Goal: Information Seeking & Learning: Learn about a topic

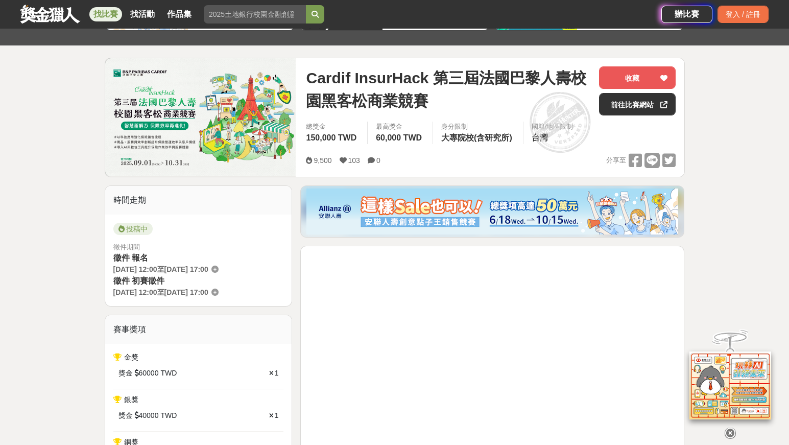
scroll to position [102, 0]
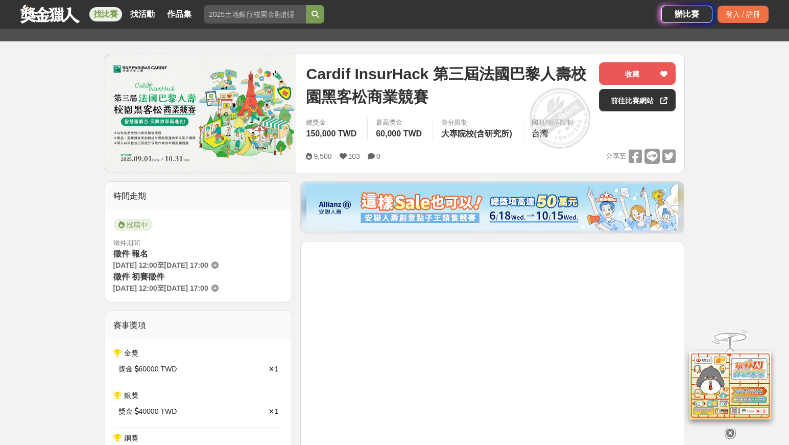
click at [50, 18] on link at bounding box center [50, 13] width 62 height 19
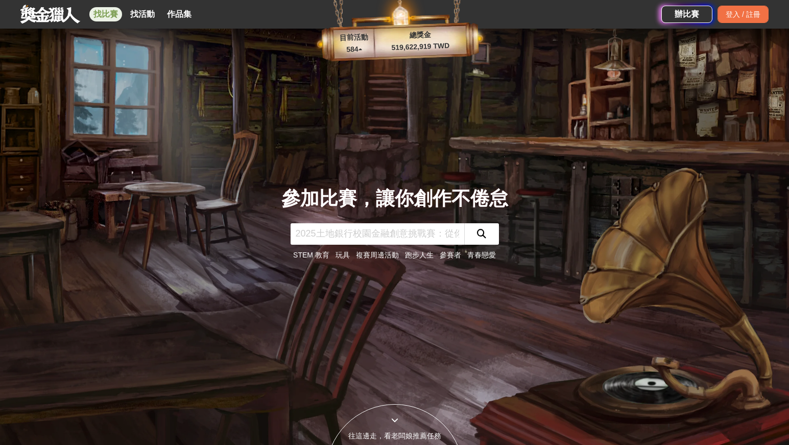
click at [110, 18] on link "找比賽" at bounding box center [105, 14] width 33 height 14
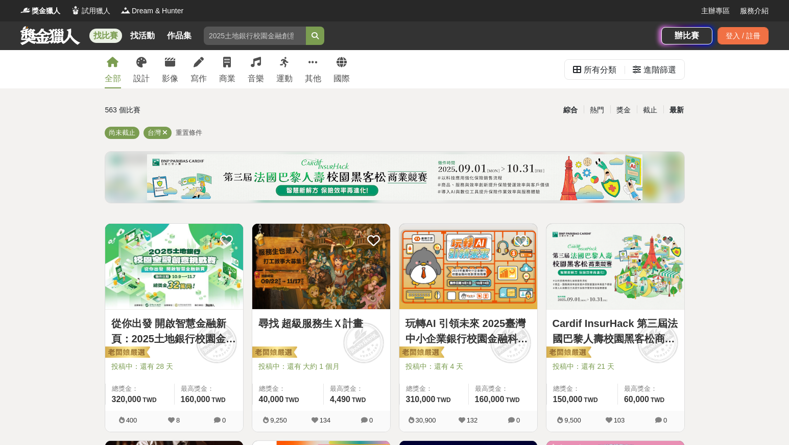
click at [663, 117] on div "最新" at bounding box center [676, 110] width 27 height 18
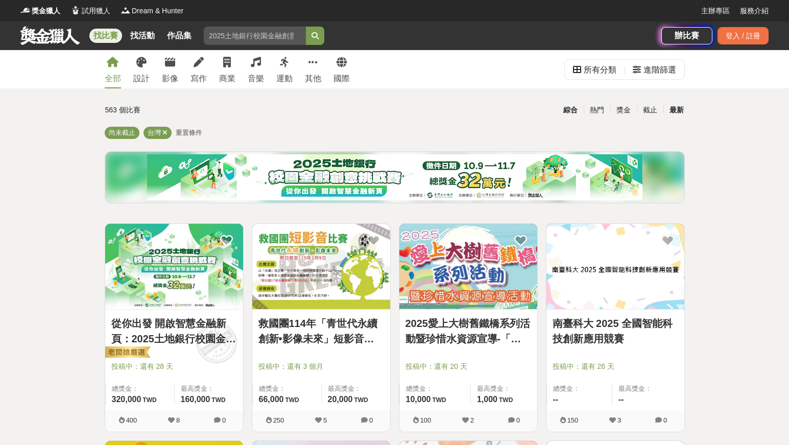
click at [560, 108] on div "綜合" at bounding box center [570, 110] width 27 height 18
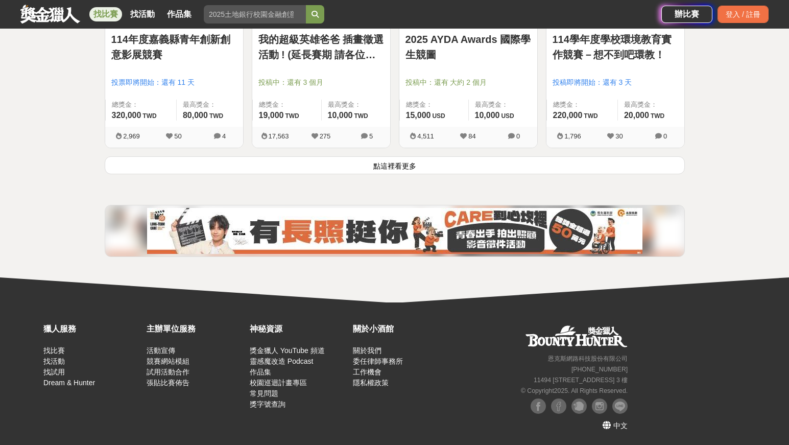
scroll to position [1365, 0]
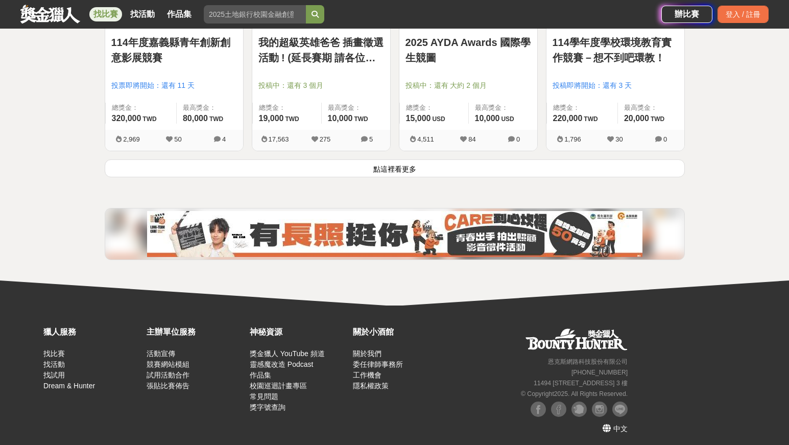
click at [564, 166] on button "點這裡看更多" at bounding box center [395, 168] width 580 height 18
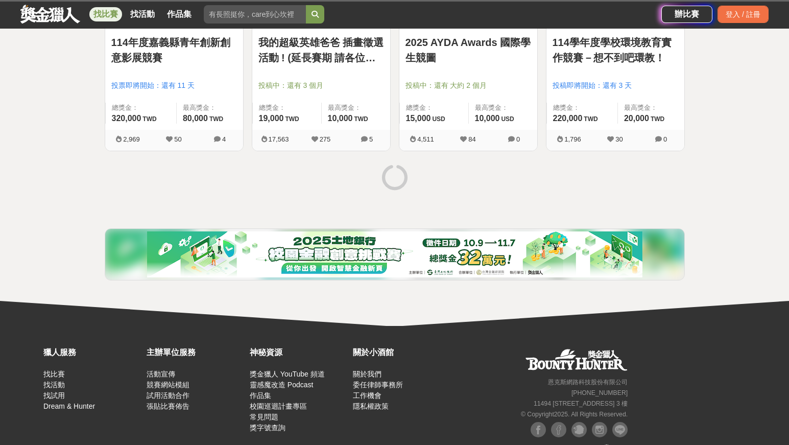
click at [573, 142] on span "1,796" at bounding box center [572, 139] width 17 height 8
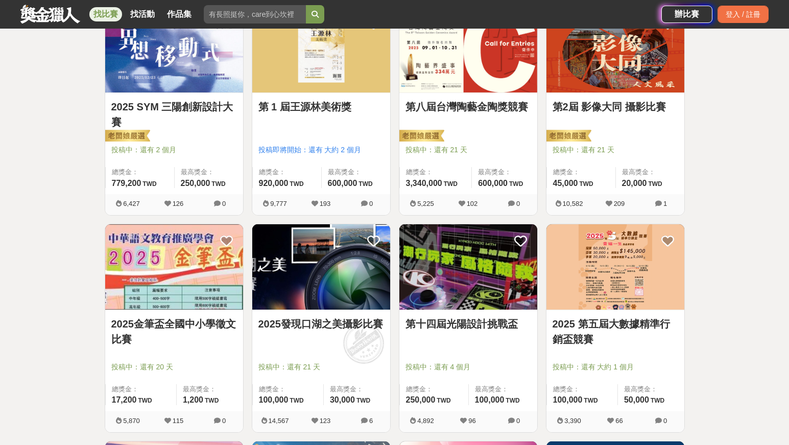
scroll to position [1731, 0]
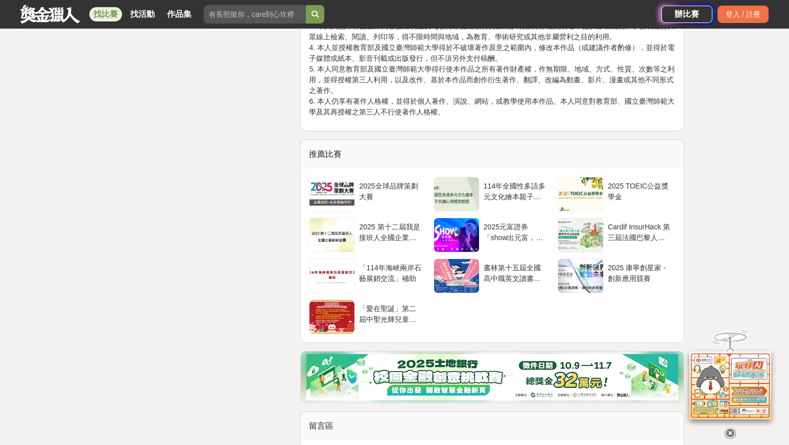
scroll to position [1631, 0]
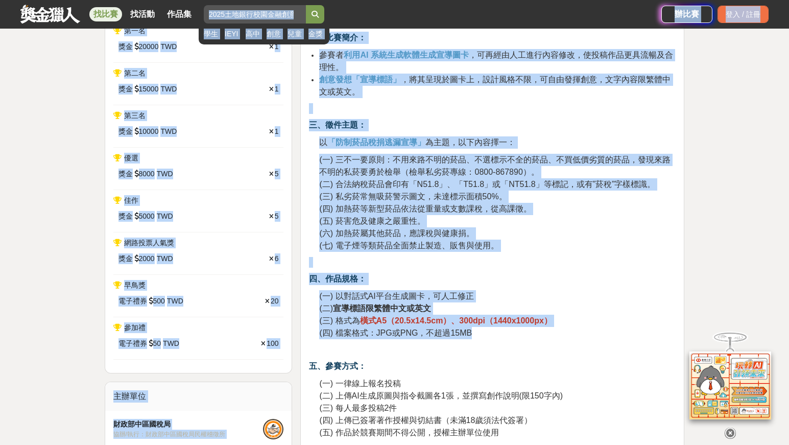
scroll to position [436, 0]
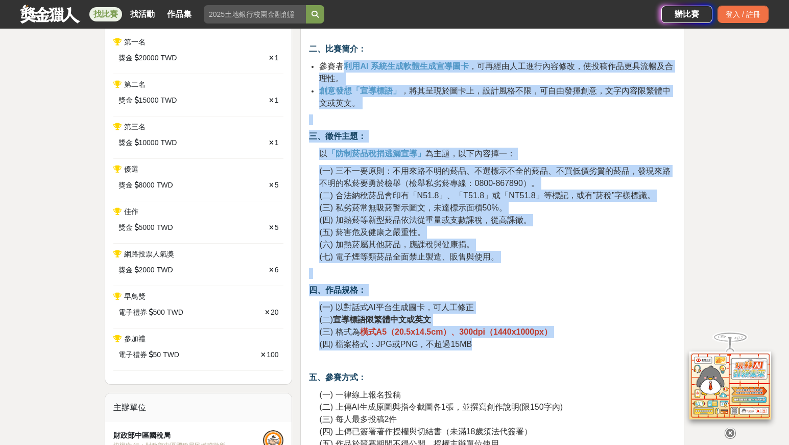
drag, startPoint x: 499, startPoint y: 249, endPoint x: 341, endPoint y: 67, distance: 241.1
copy div "利用AI 系統生成軟體生成宣導圖卡 ，可再經由人工進行內容修改，使投稿作品更具流暢及合理性。 創意發想「宣導標語」 ，將其呈現於圖卡上，設計風格不限，可自由發…"
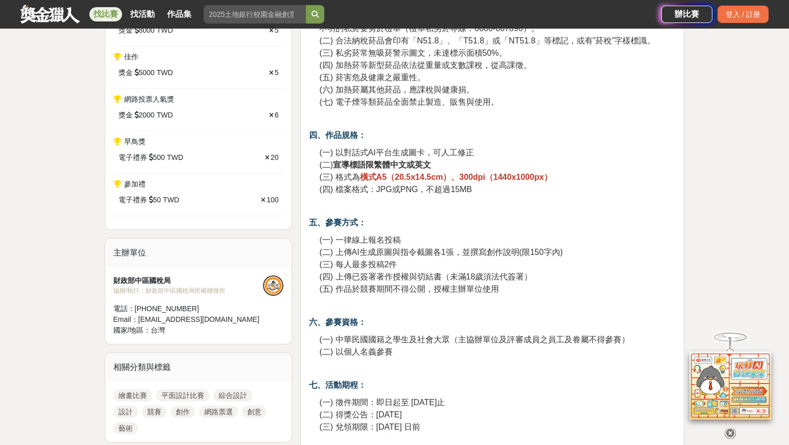
scroll to position [479, 0]
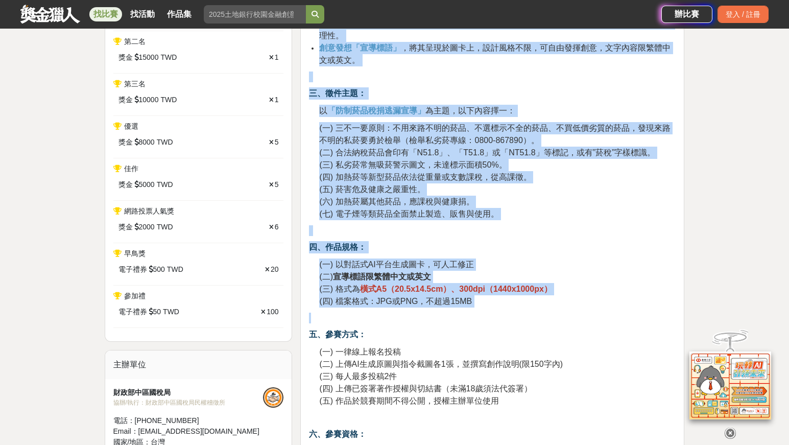
drag, startPoint x: 319, startPoint y: 177, endPoint x: 522, endPoint y: 317, distance: 246.8
copy div "藉由辦理以防制菸品稅捐逃漏宣導為主題之 AI生圖徵件 比賽，鼓勵民眾學習運用生成式 AI 工具進行創作，建立正確菸品稅捐常識及拒吸私劣菸觀念，達到租稅宣導之目…"
